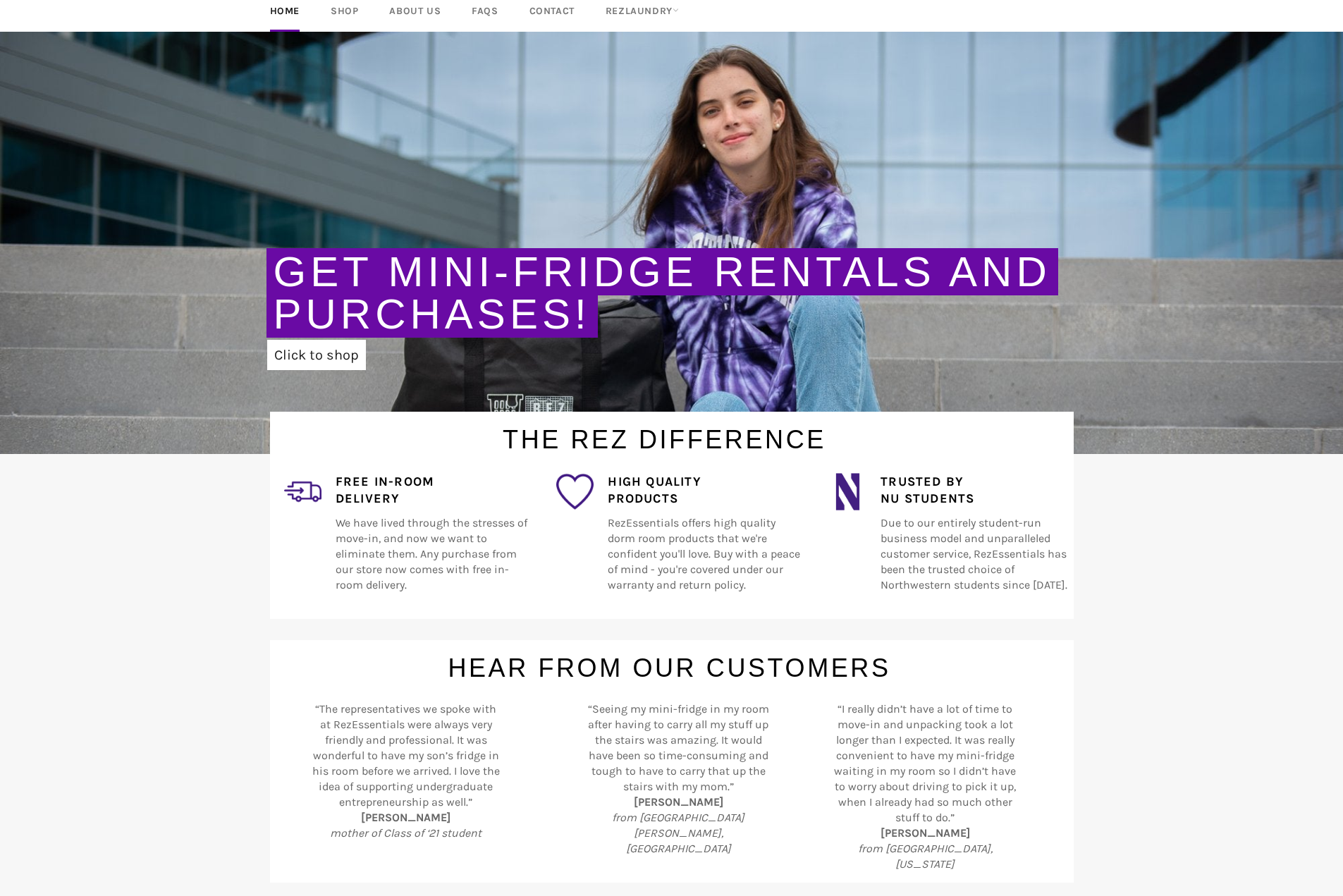
scroll to position [160, 0]
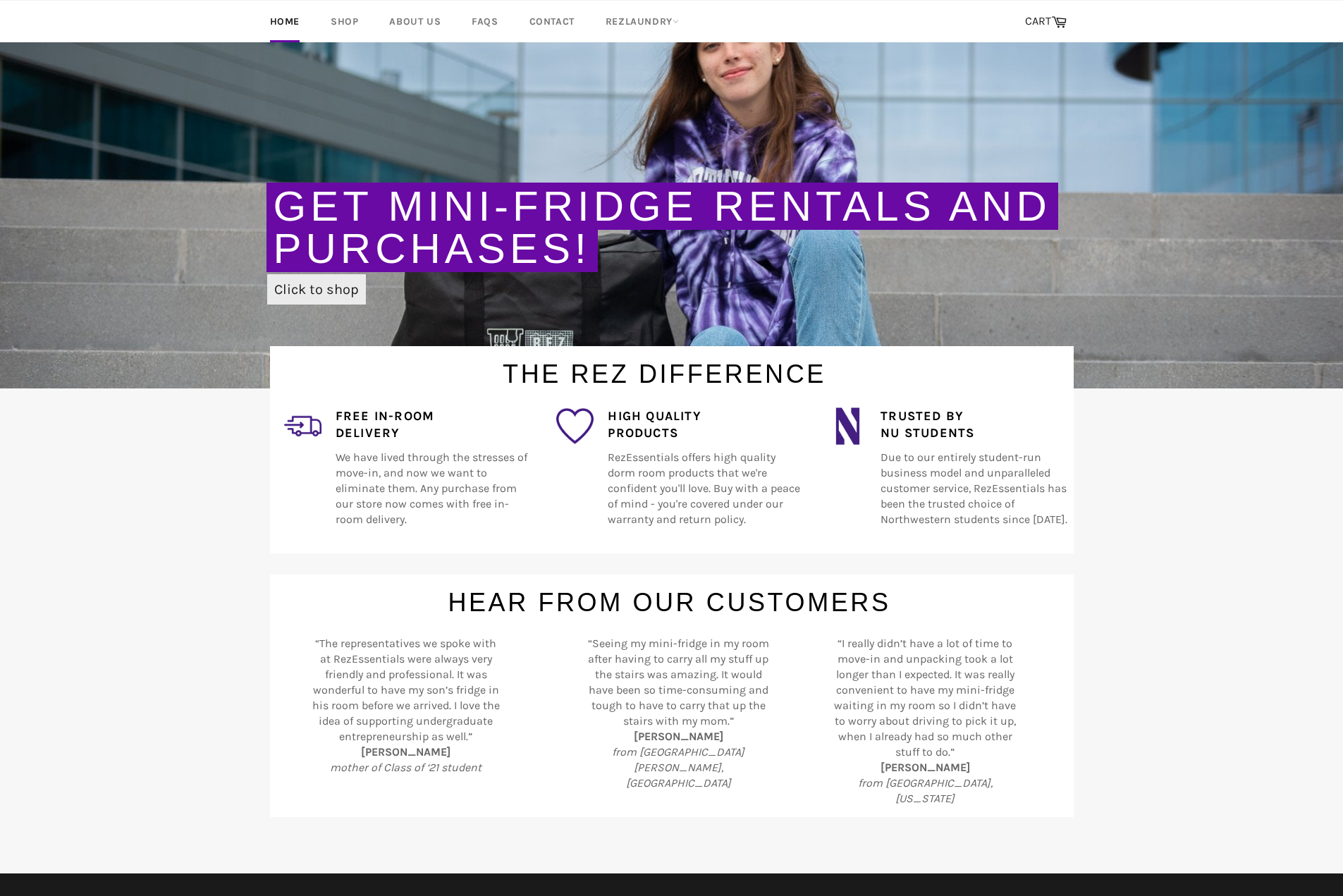
click at [310, 286] on link "Click to shop" at bounding box center [316, 289] width 99 height 31
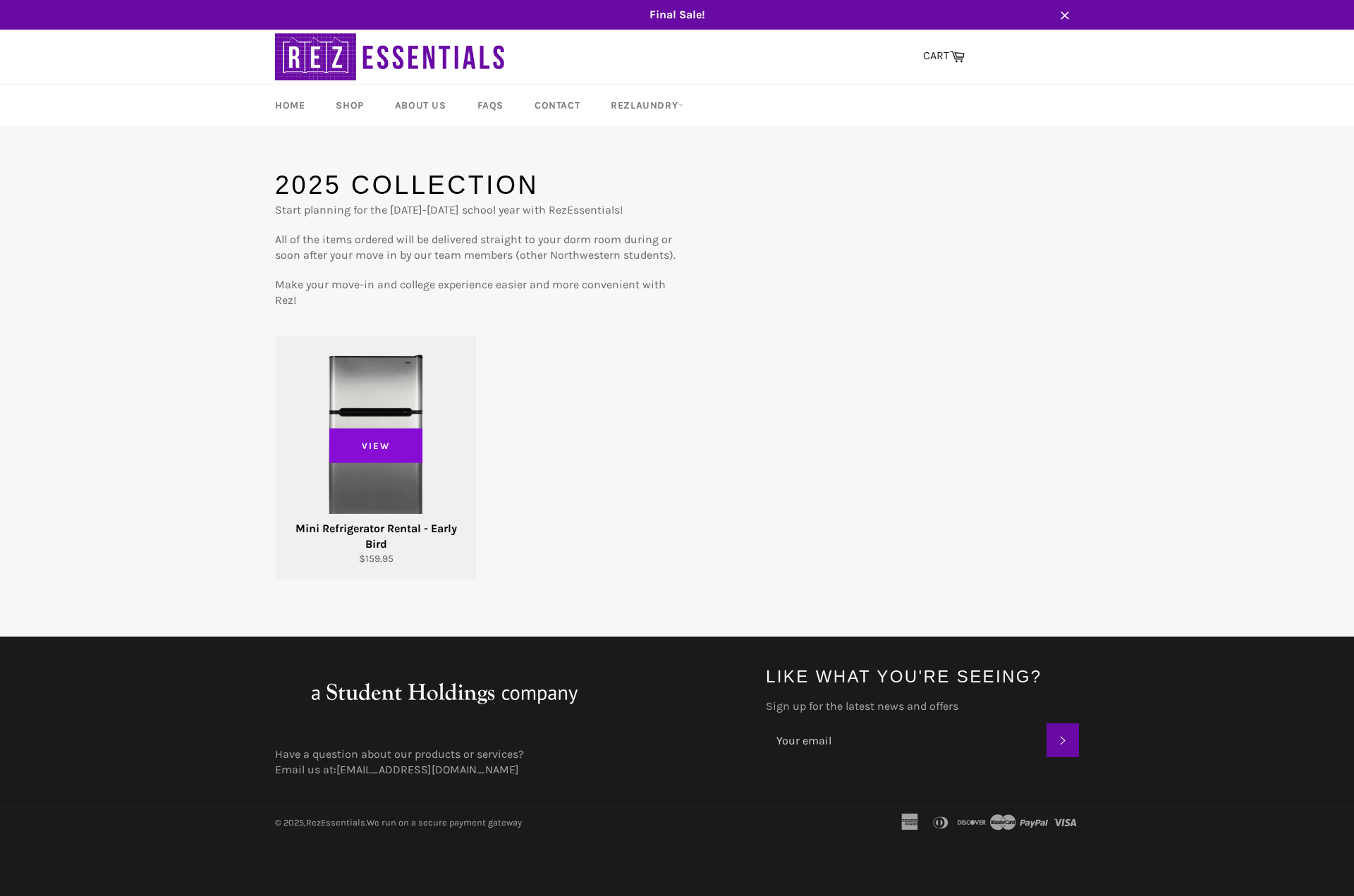
click at [366, 457] on span "View" at bounding box center [376, 445] width 93 height 36
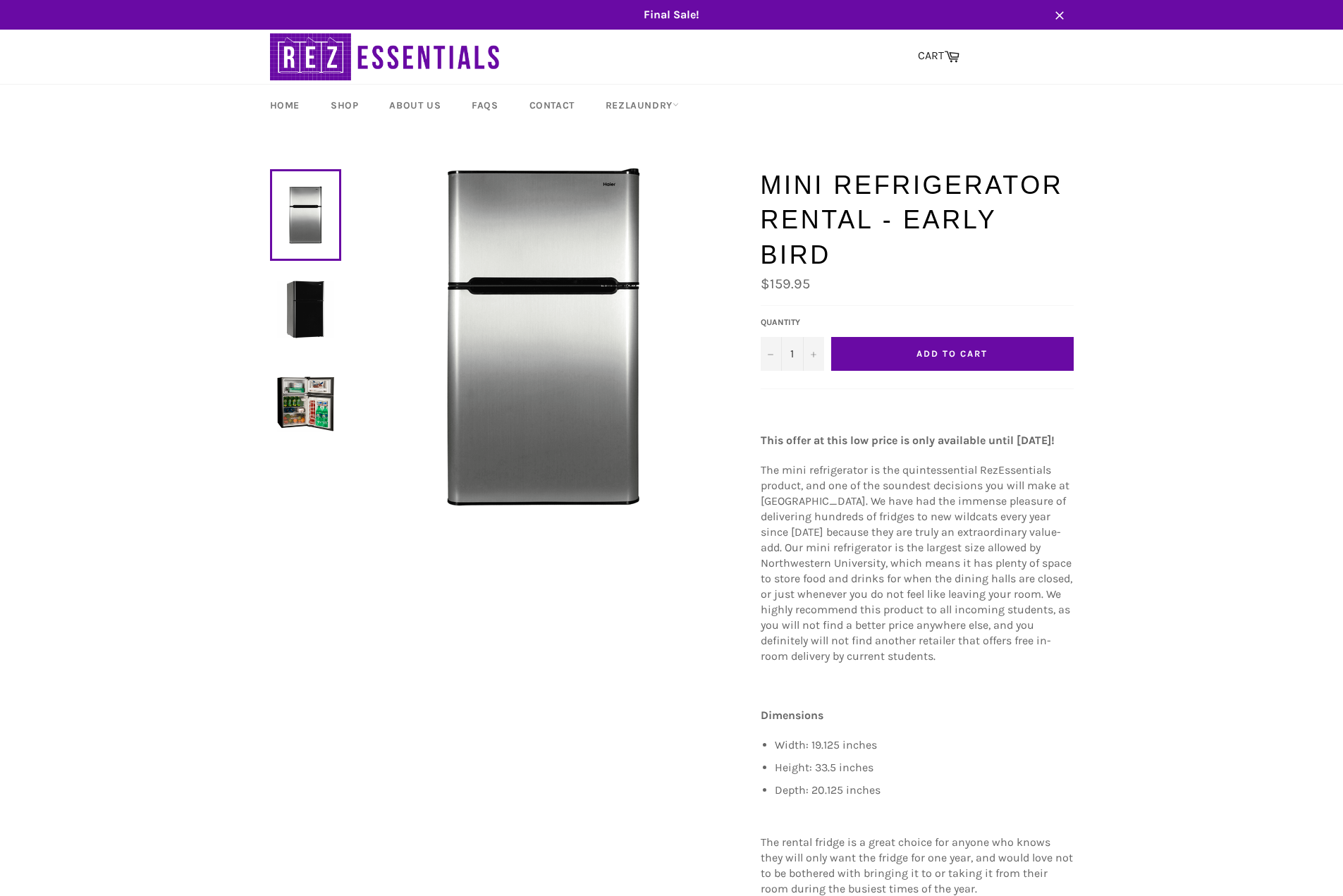
click at [290, 301] on img at bounding box center [305, 309] width 57 height 57
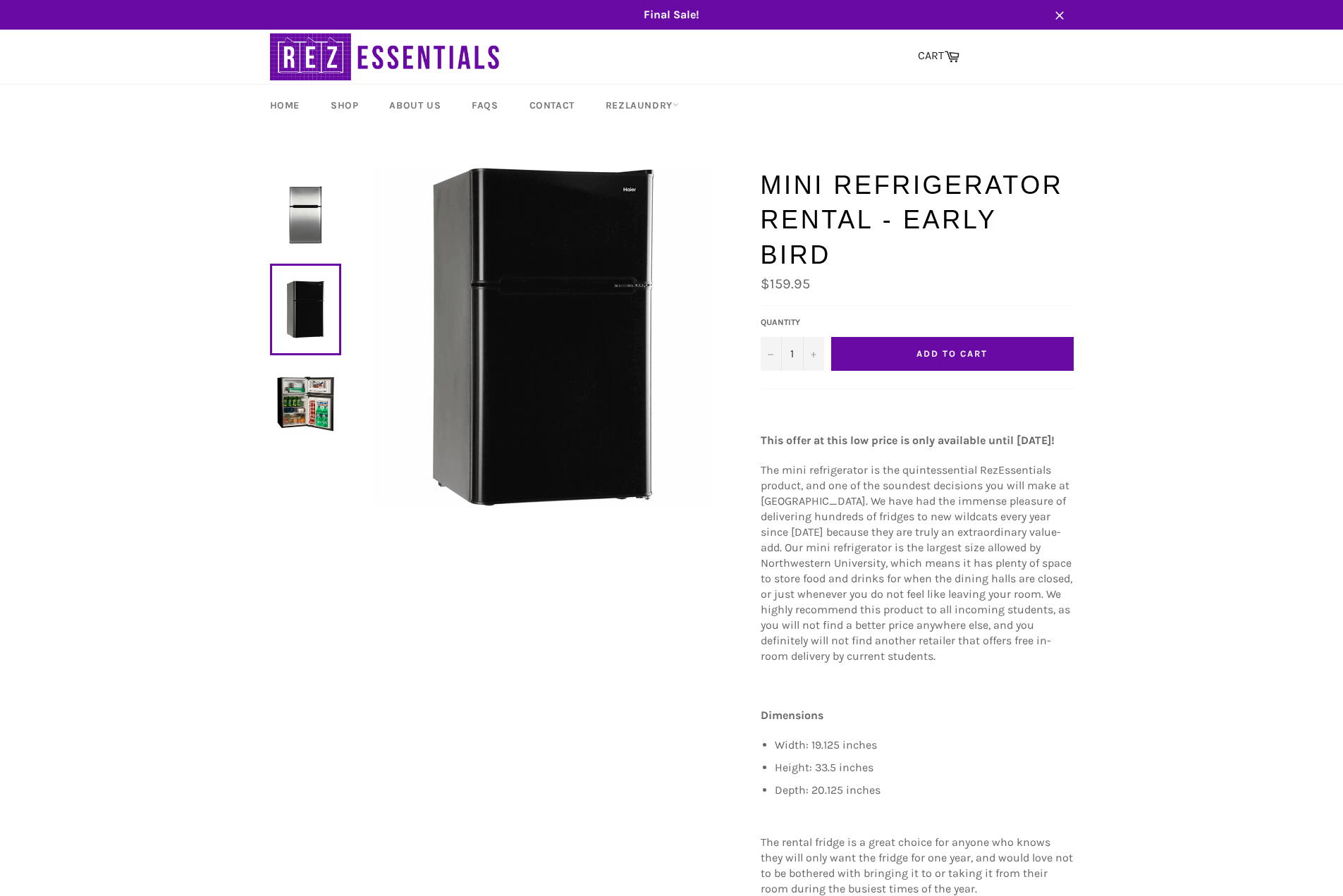
click at [301, 176] on link at bounding box center [306, 214] width 71 height 91
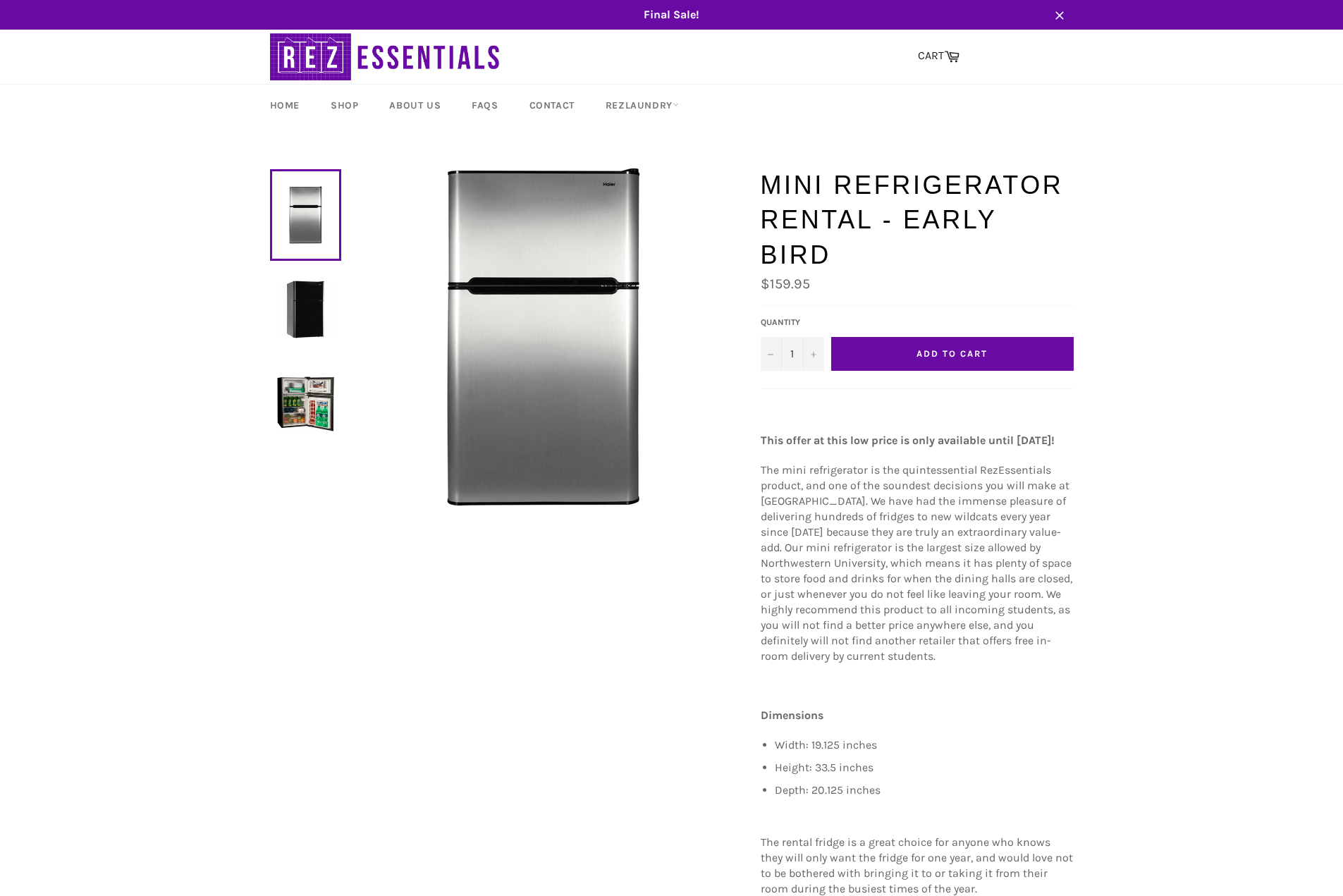
click at [285, 387] on img at bounding box center [305, 403] width 57 height 57
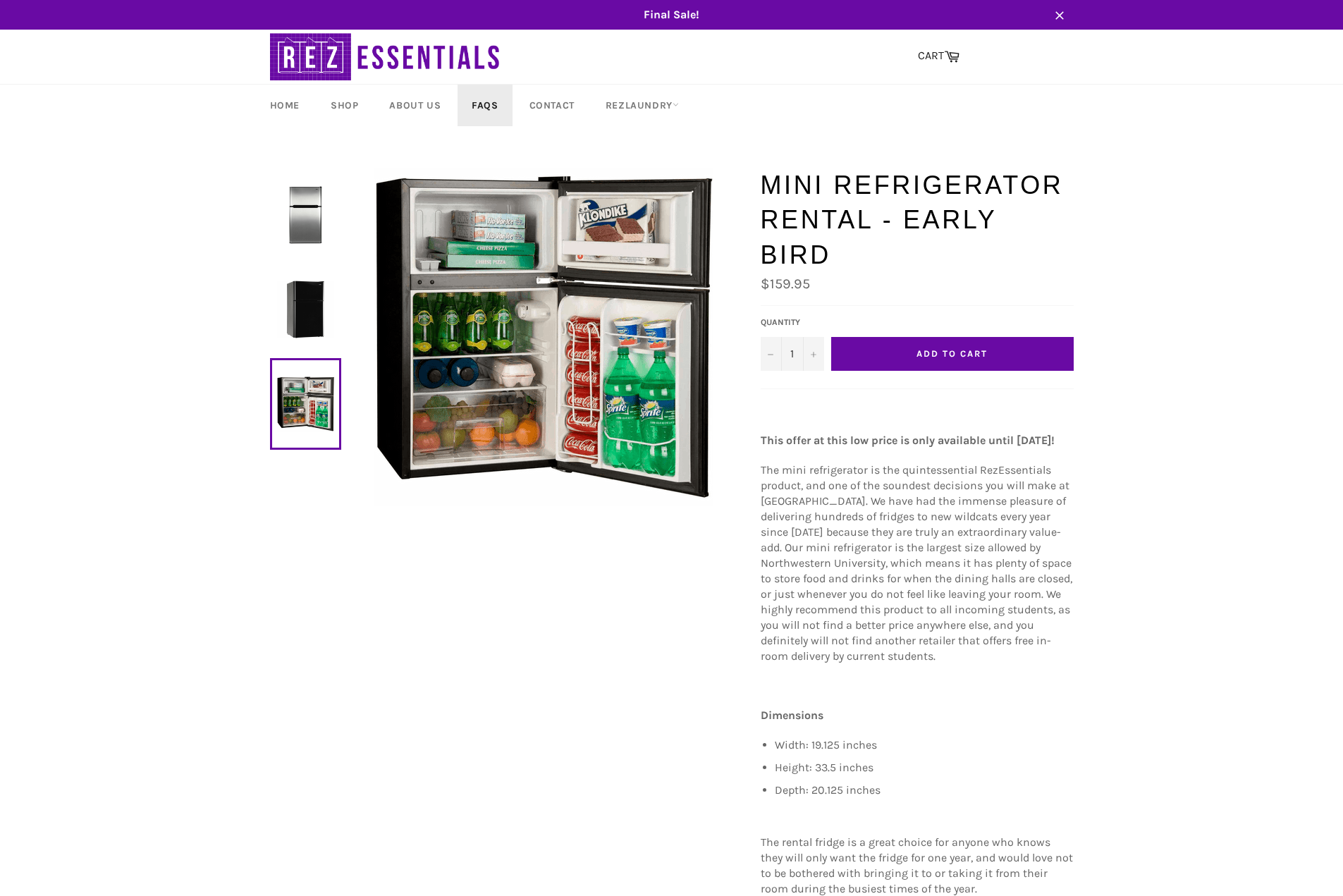
click at [472, 103] on link "FAQs" at bounding box center [485, 105] width 54 height 41
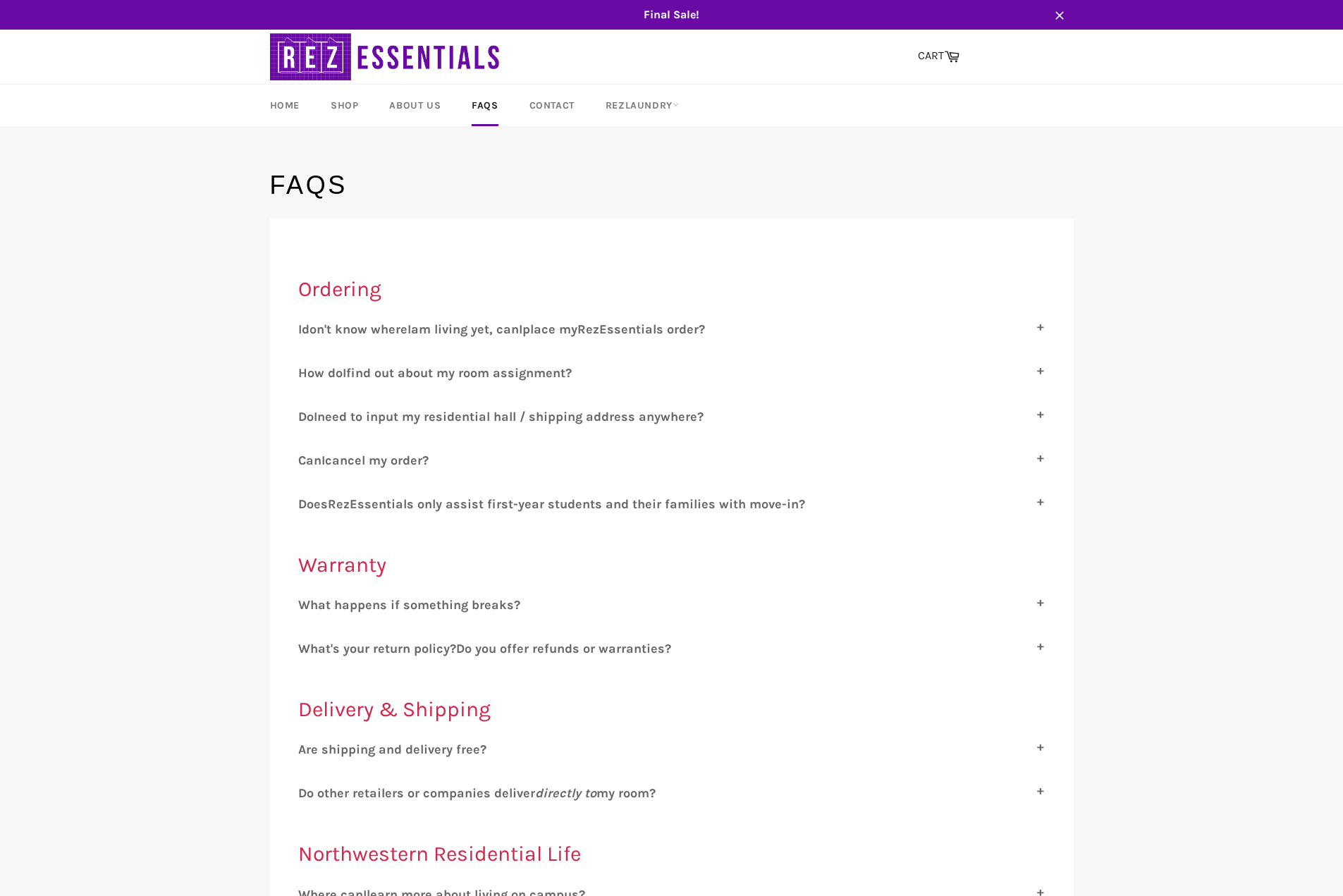
click at [552, 797] on icon "directly to" at bounding box center [566, 793] width 62 height 15
click at [308, 795] on input "D o other retailers or companies deliver directly to my room?" at bounding box center [303, 790] width 10 height 10
checkbox input "true"
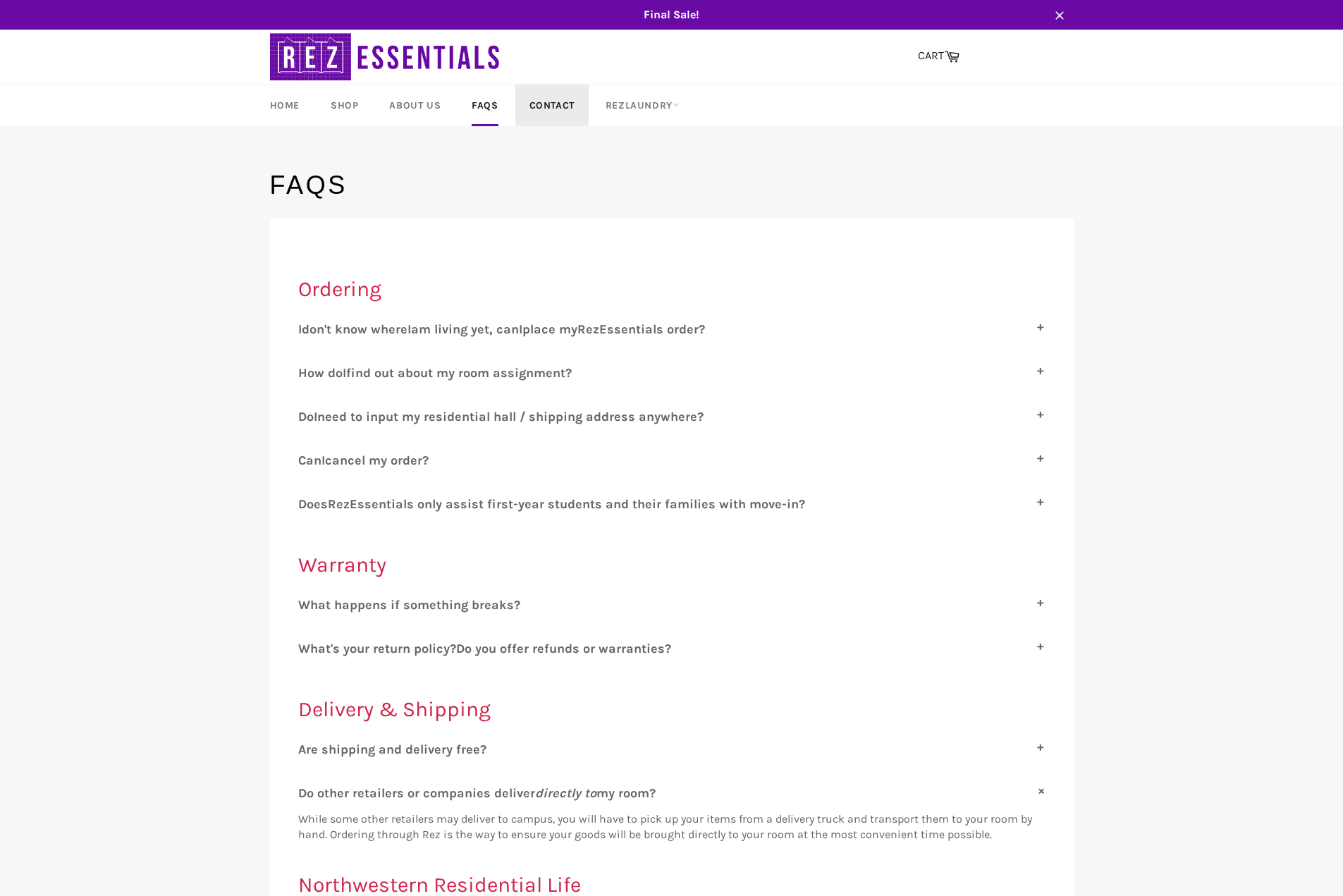
click at [534, 101] on link "Contact" at bounding box center [552, 105] width 73 height 41
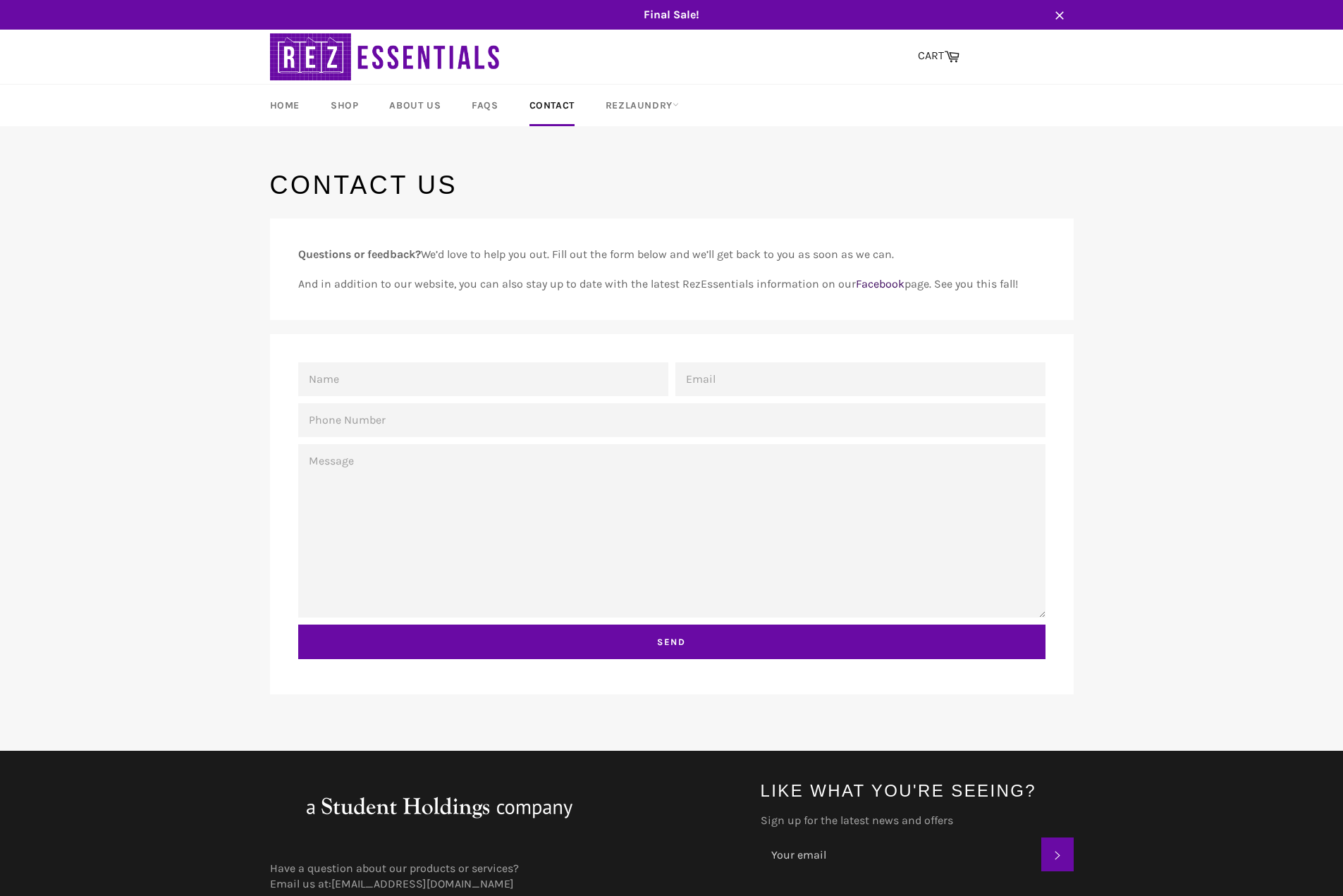
click at [884, 284] on link "Facebook" at bounding box center [880, 284] width 49 height 13
